Goal: Browse casually

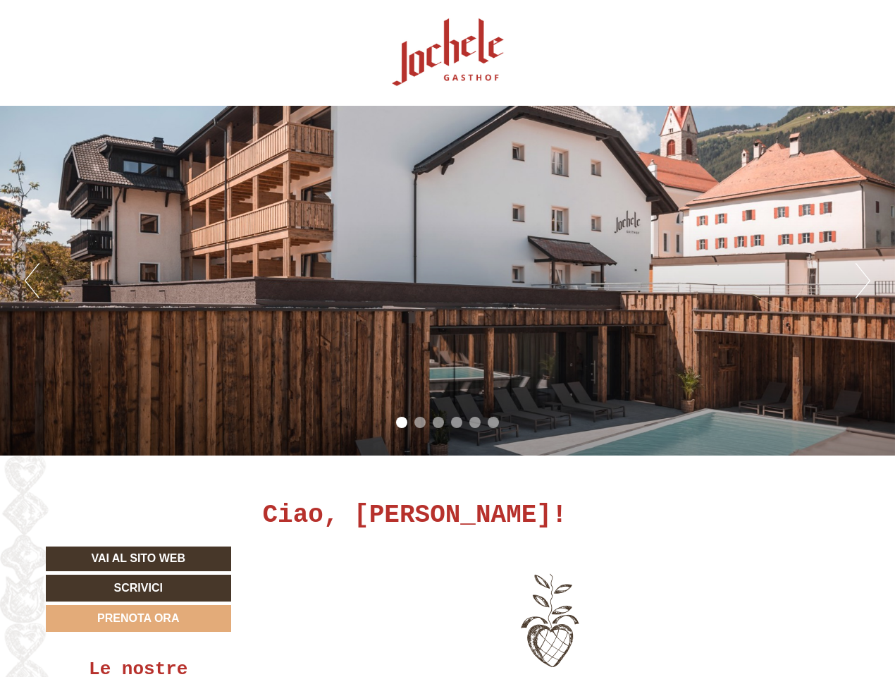
click at [447, 338] on div "Previous Next 1 2 3 4 5 6" at bounding box center [447, 281] width 895 height 350
click at [32, 280] on button "Previous" at bounding box center [32, 280] width 15 height 35
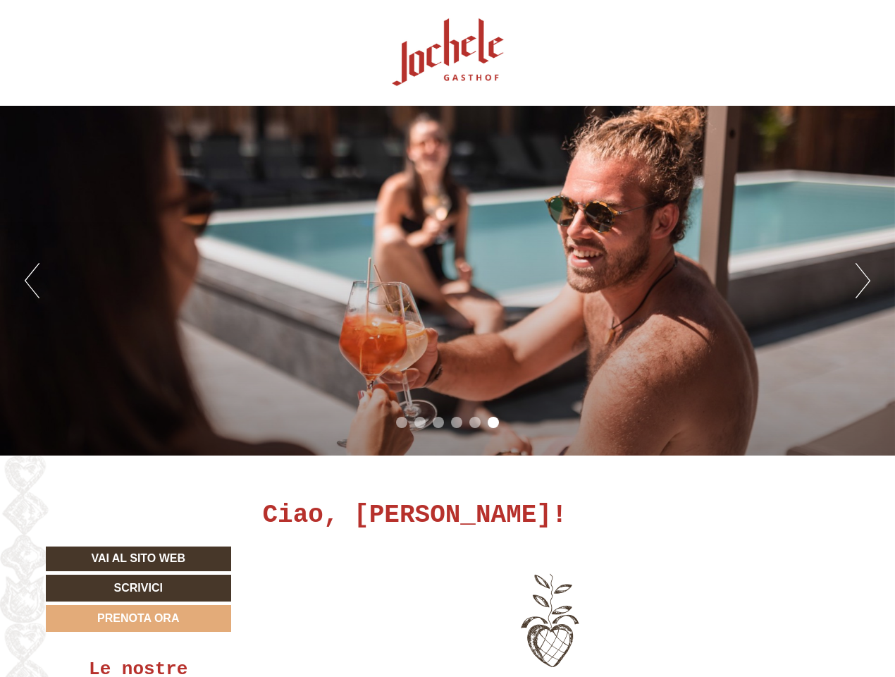
click at [447, 280] on div "Previous Next 1 2 3 4 5 6" at bounding box center [447, 281] width 895 height 350
click at [863, 280] on button "Next" at bounding box center [863, 280] width 15 height 35
click at [402, 422] on li "1" at bounding box center [401, 421] width 11 height 11
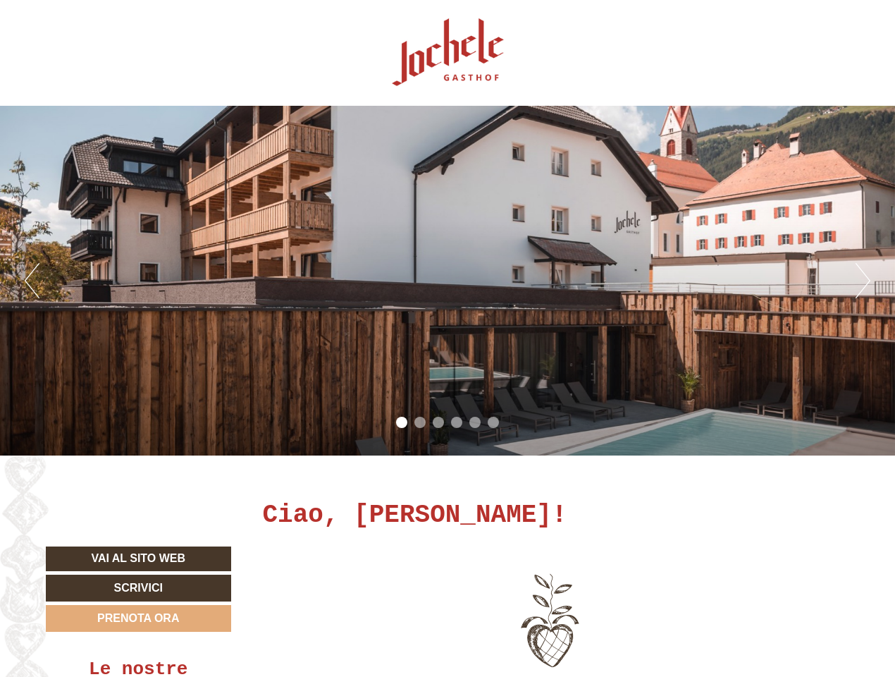
click at [420, 422] on li "2" at bounding box center [419, 421] width 11 height 11
click at [438, 422] on li "3" at bounding box center [438, 421] width 11 height 11
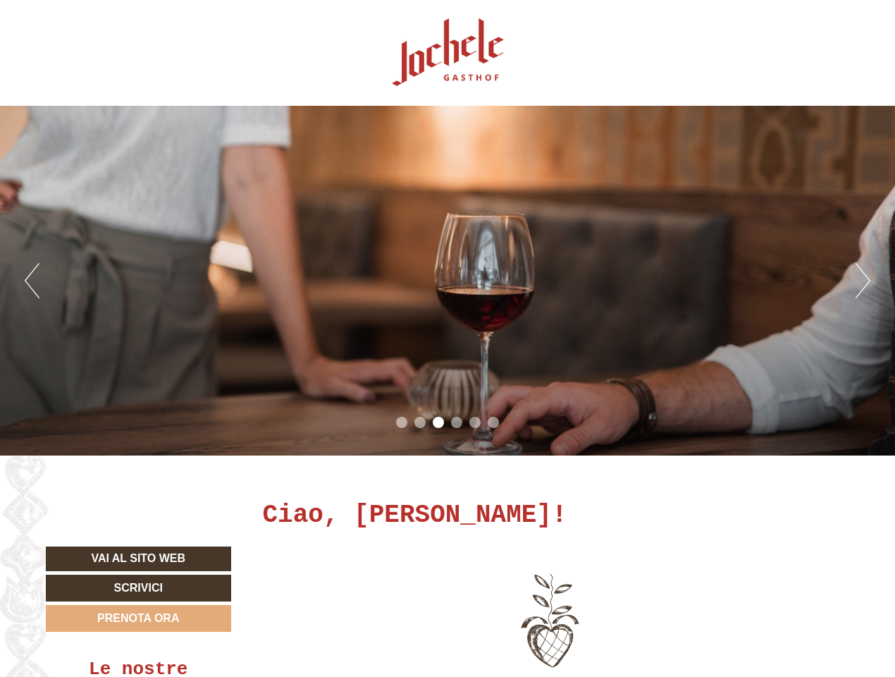
click at [457, 422] on li "4" at bounding box center [456, 421] width 11 height 11
click at [475, 422] on li "5" at bounding box center [474, 421] width 11 height 11
click at [493, 422] on li "6" at bounding box center [493, 421] width 11 height 11
